Goal: Navigation & Orientation: Find specific page/section

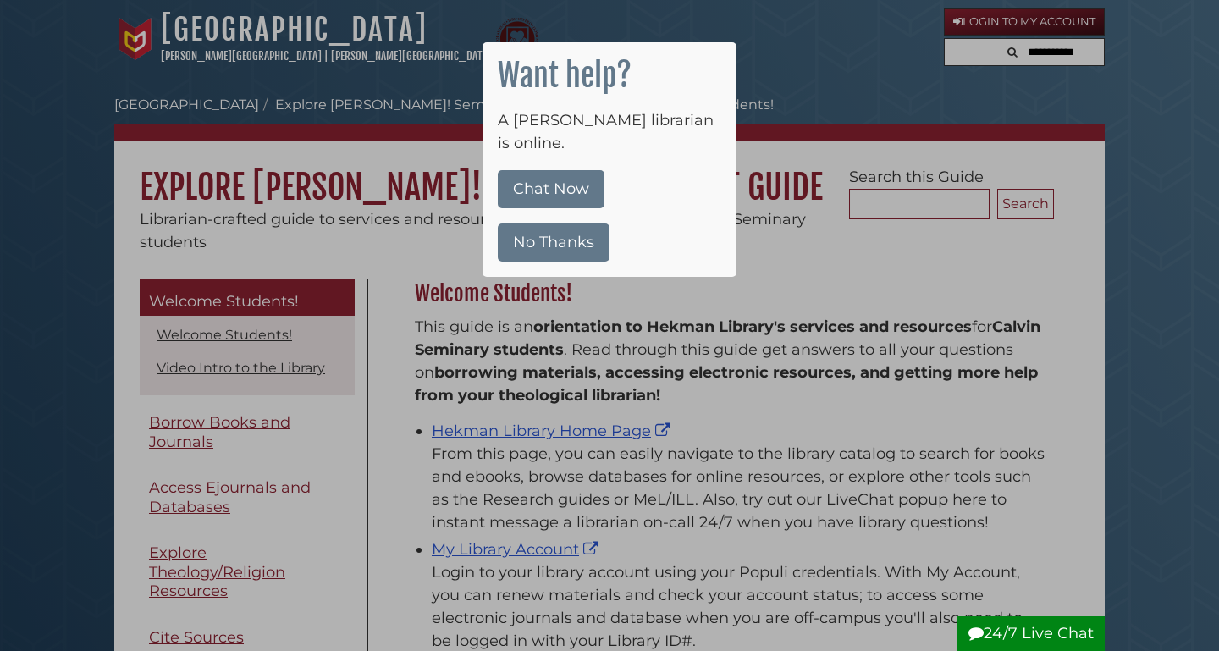
scroll to position [250, 647]
click at [576, 230] on button "No Thanks" at bounding box center [554, 242] width 112 height 38
